Goal: Transaction & Acquisition: Download file/media

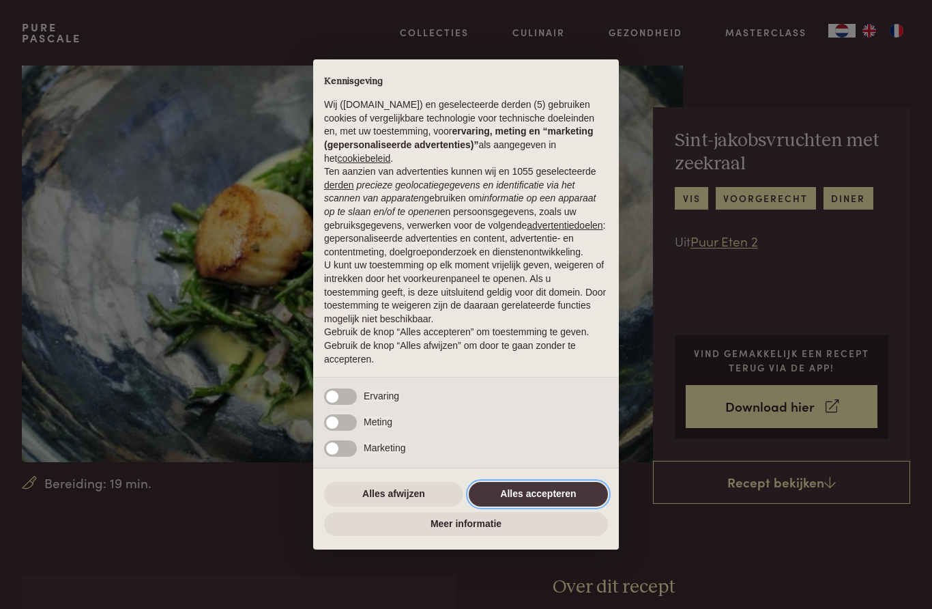
click at [540, 498] on button "Alles accepteren" at bounding box center [538, 494] width 139 height 25
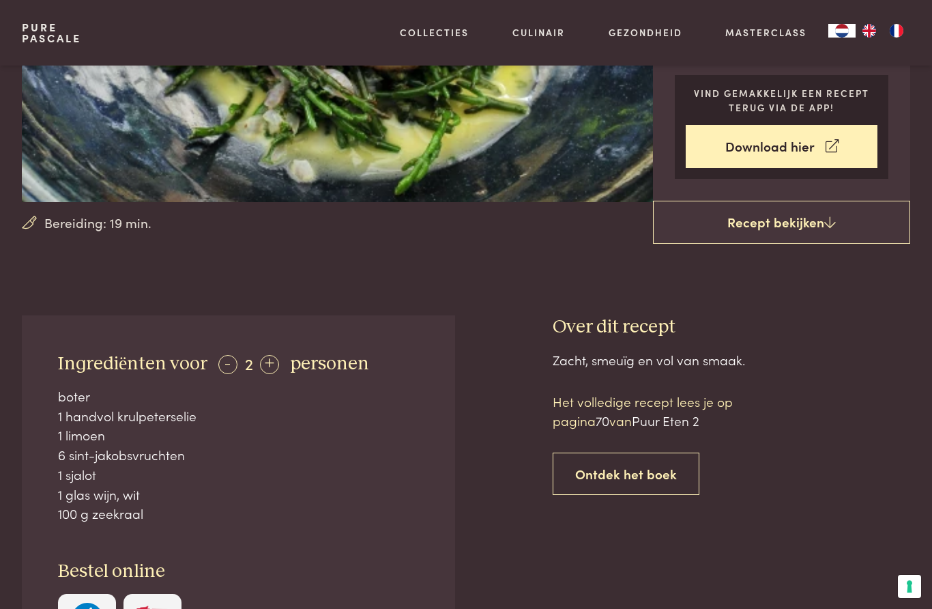
scroll to position [225, 0]
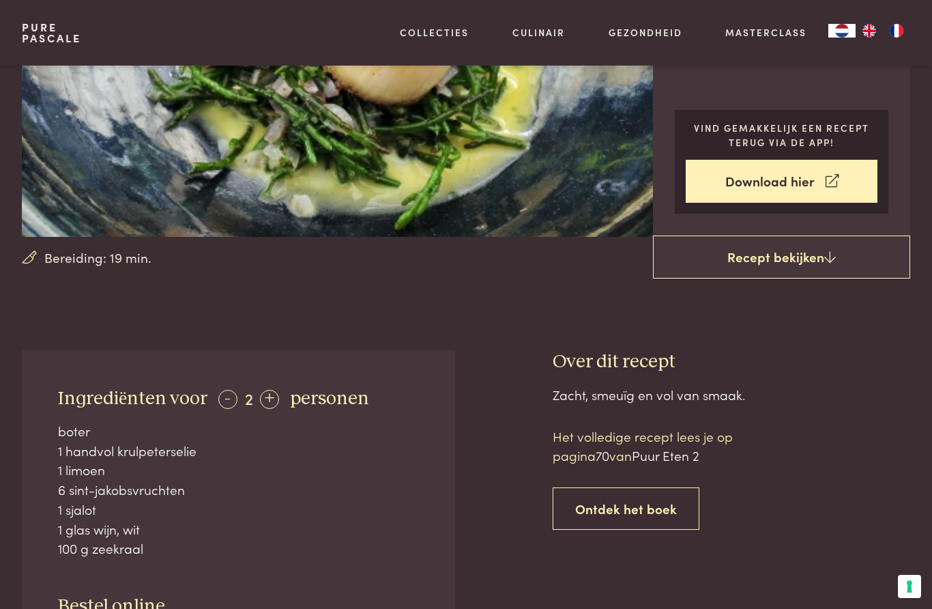
click at [811, 261] on link "Recept bekijken" at bounding box center [781, 257] width 257 height 44
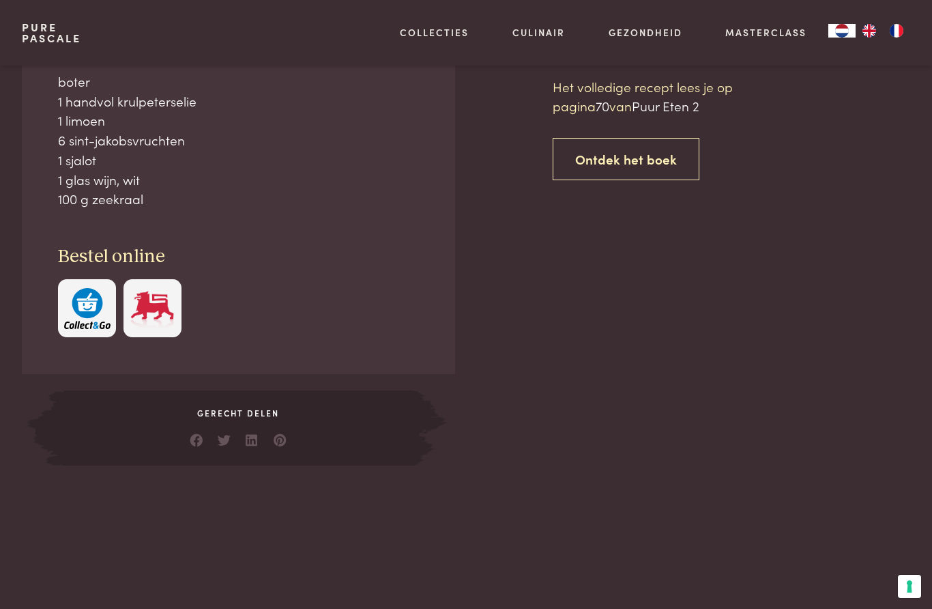
scroll to position [575, 0]
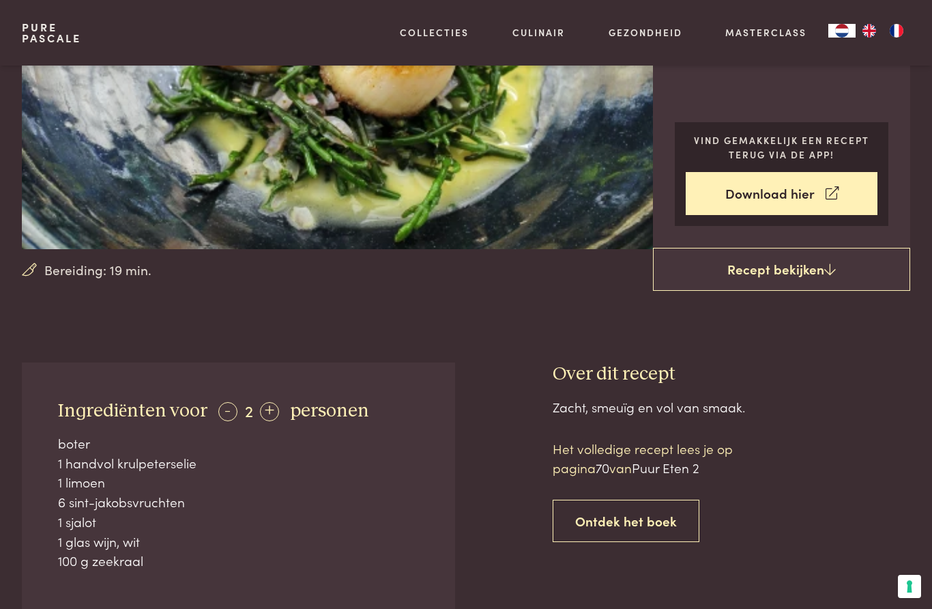
scroll to position [203, 0]
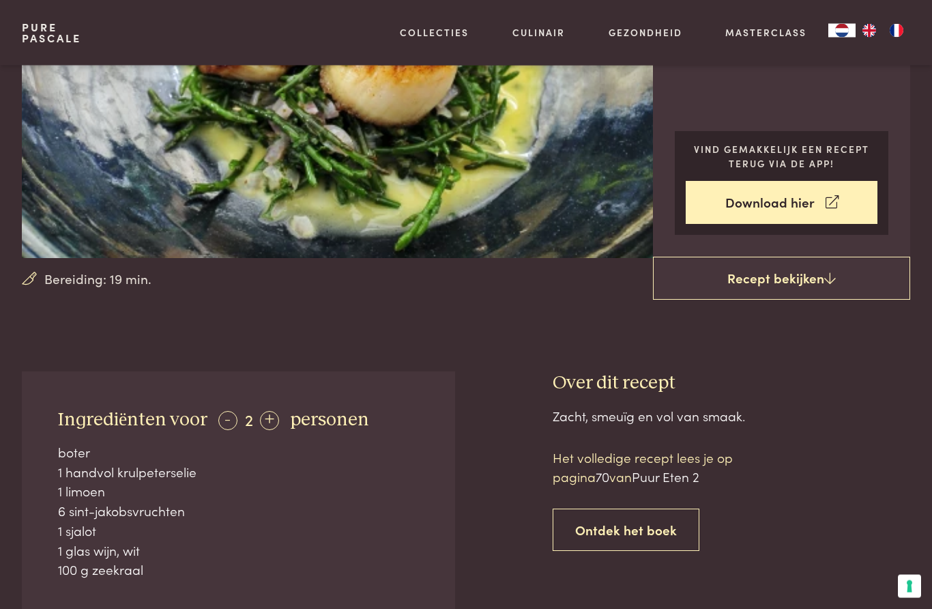
click at [840, 202] on link "Download hier" at bounding box center [782, 203] width 192 height 43
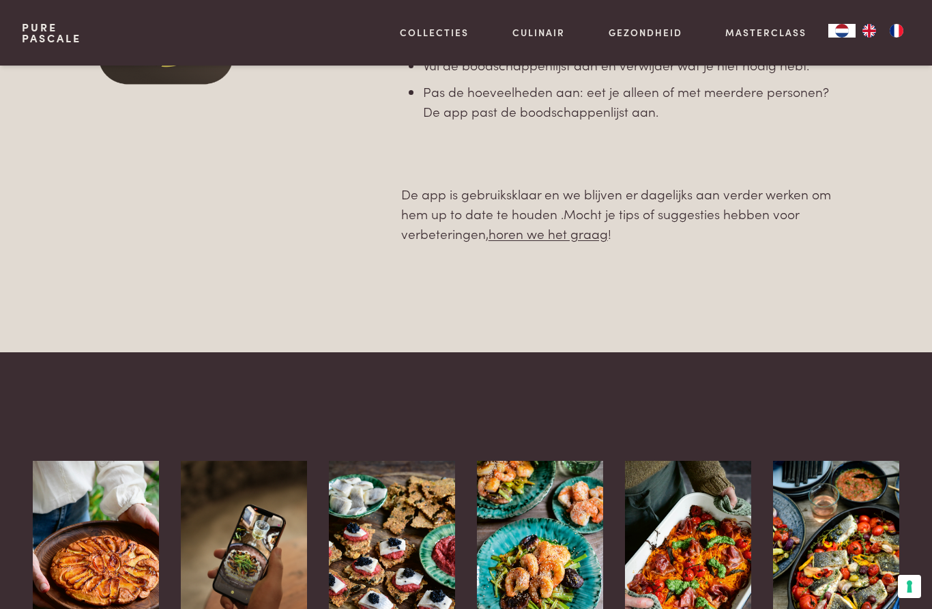
scroll to position [949, 0]
